Goal: Navigation & Orientation: Go to known website

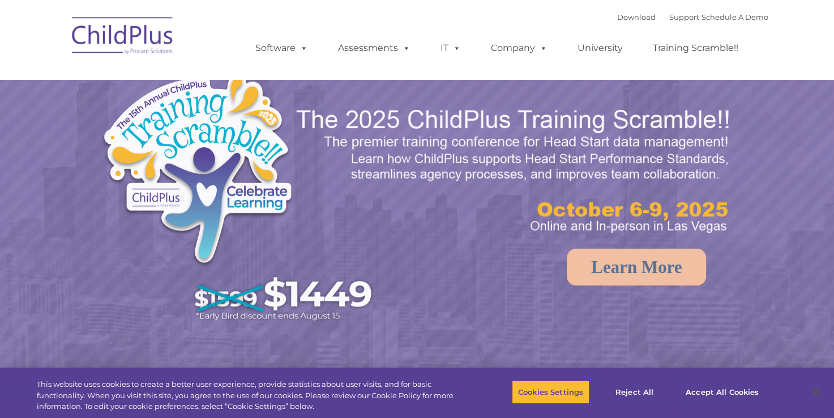
select select "MEDIUM"
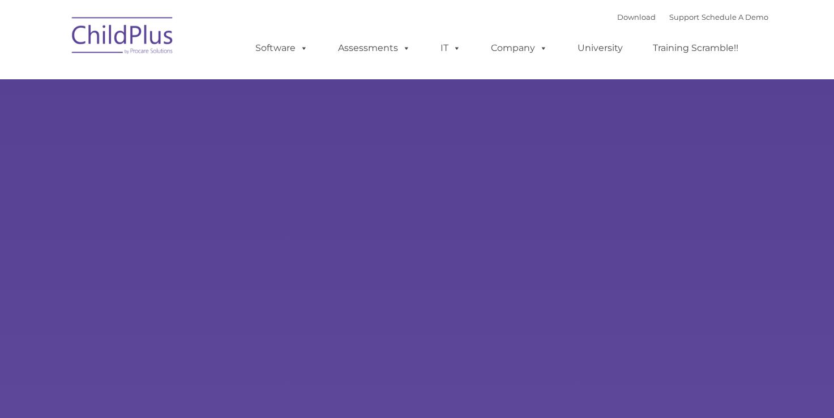
type input ""
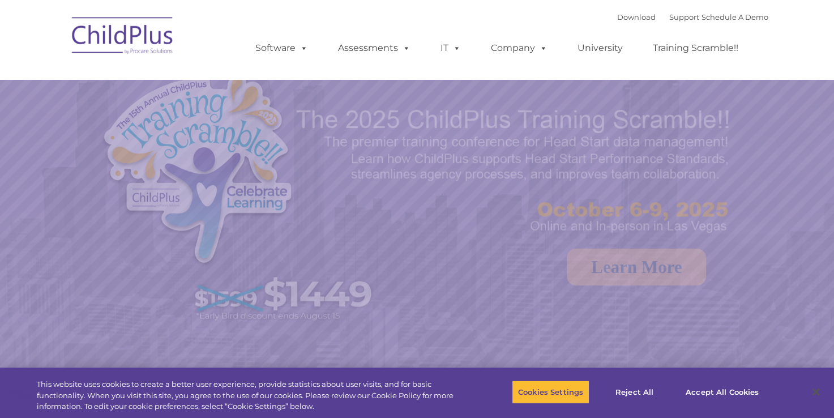
select select "MEDIUM"
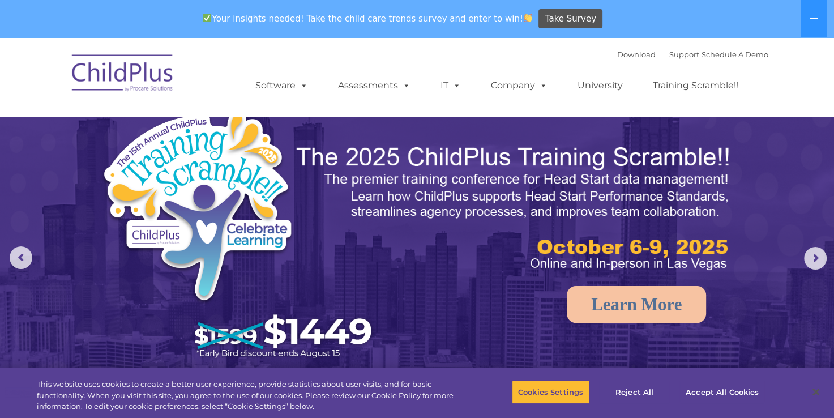
click at [105, 75] on img at bounding box center [122, 74] width 113 height 57
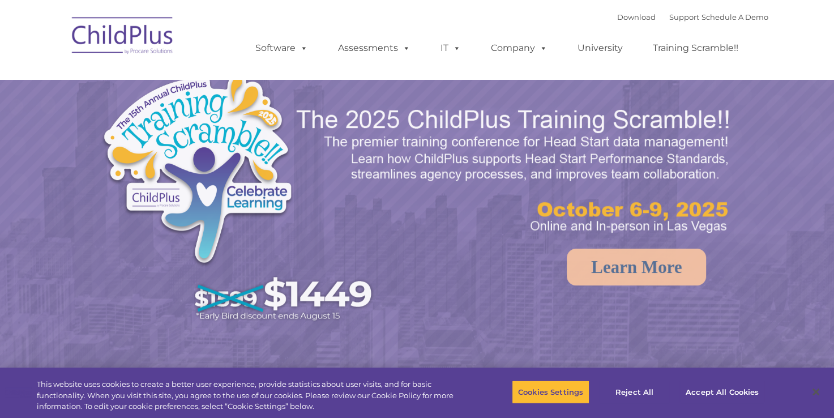
select select "MEDIUM"
